Goal: Task Accomplishment & Management: Use online tool/utility

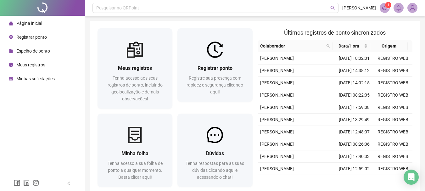
click at [31, 80] on span "Minhas solicitações" at bounding box center [35, 78] width 38 height 5
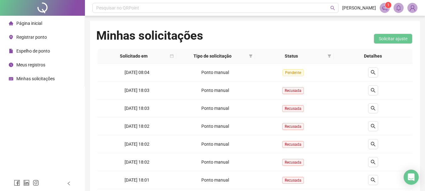
click at [38, 24] on span "Página inicial" at bounding box center [29, 23] width 26 height 5
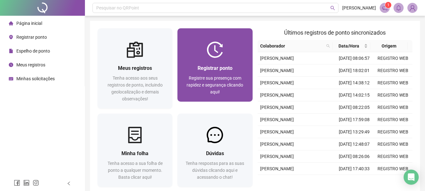
click at [215, 76] on span "Registre sua presença com rapidez e segurança clicando aqui!" at bounding box center [215, 85] width 57 height 19
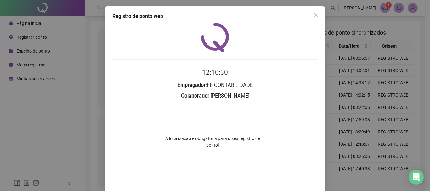
scroll to position [32, 0]
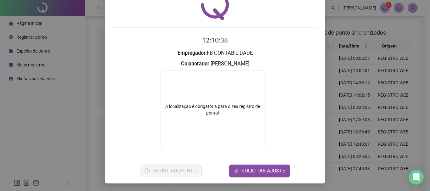
click at [181, 111] on div "A localização é obrigatória para o seu registro de ponto!" at bounding box center [212, 109] width 103 height 13
click at [179, 111] on div "A localização é obrigatória para o seu registro de ponto!" at bounding box center [212, 109] width 103 height 13
click at [40, 131] on div "Registro de ponto web 12:10:39 Empregador : FB CONTABILIDADE Colaborador : [PER…" at bounding box center [215, 95] width 430 height 191
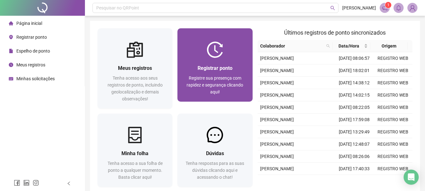
click at [216, 73] on div "Registrar ponto Registre sua presença com rapidez e segurança clicando aqui!" at bounding box center [215, 79] width 60 height 31
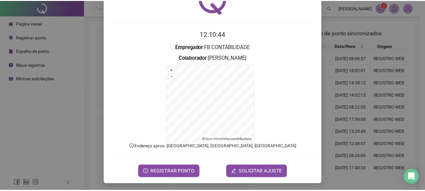
scroll to position [39, 0]
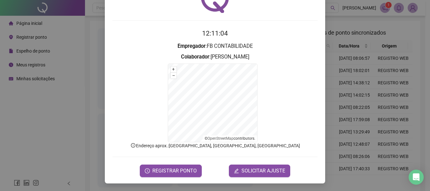
click at [212, 60] on form "12:11:04 Empregador : FB CONTABILIDADE Colaborador : [PERSON_NAME] + – ⇧ › © Op…" at bounding box center [214, 102] width 205 height 149
click at [192, 57] on form "12:11:05 Empregador : FB CONTABILIDADE Colaborador : [PERSON_NAME] + – ⇧ › © Op…" at bounding box center [214, 102] width 205 height 149
click at [157, 166] on button "REGISTRAR PONTO" at bounding box center [171, 171] width 62 height 13
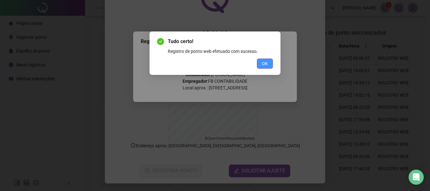
click at [265, 63] on span "OK" at bounding box center [265, 63] width 6 height 7
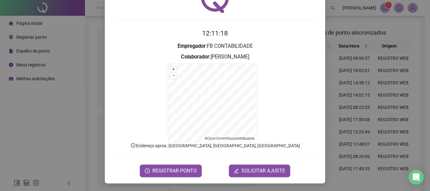
click at [45, 151] on div "Registro de ponto web 12:11:18 Empregador : FB CONTABILIDADE Colaborador : [PER…" at bounding box center [215, 95] width 430 height 191
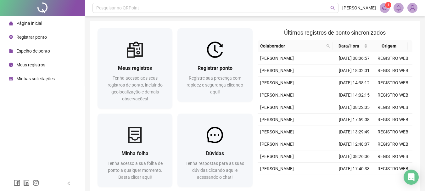
click at [28, 81] on span "Minhas solicitações" at bounding box center [35, 78] width 38 height 5
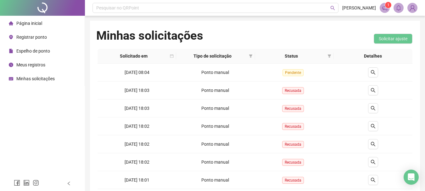
click at [25, 21] on span "Página inicial" at bounding box center [29, 23] width 26 height 5
